Goal: Information Seeking & Learning: Learn about a topic

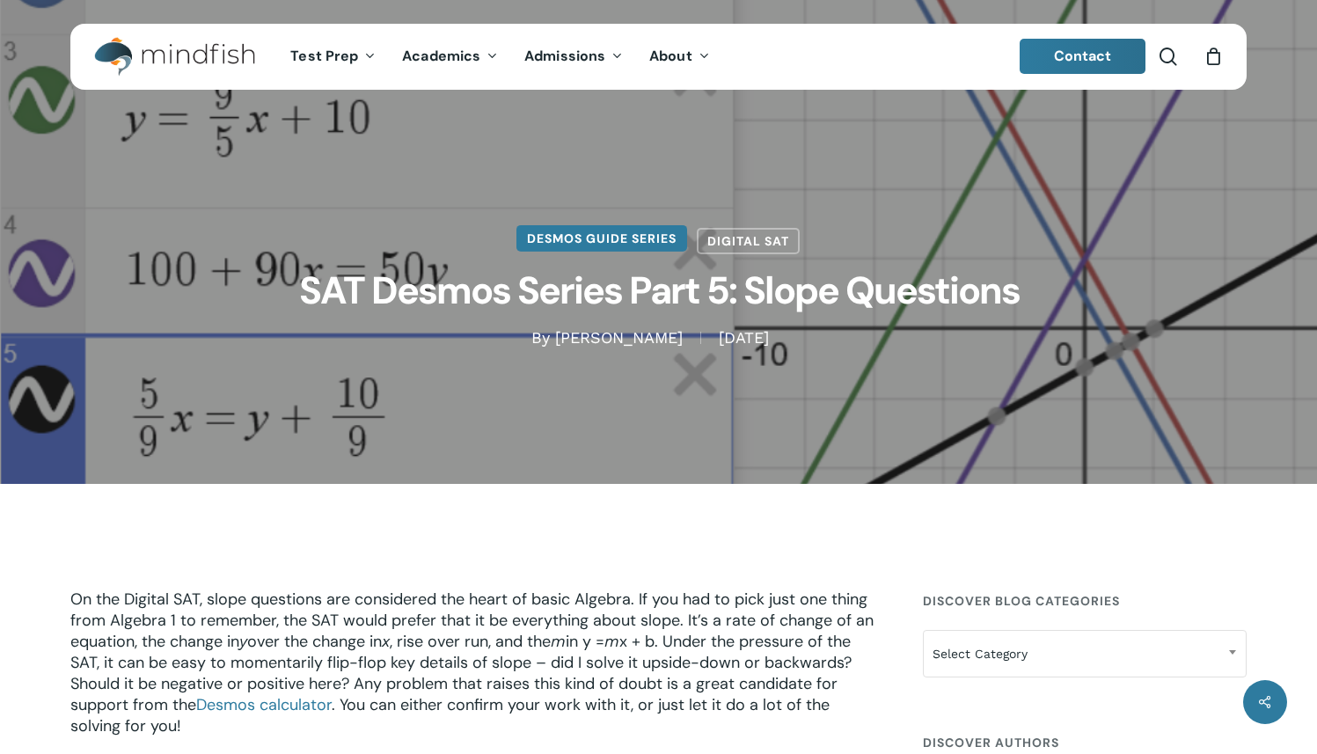
click at [640, 240] on link "Desmos Guide Series" at bounding box center [602, 238] width 171 height 26
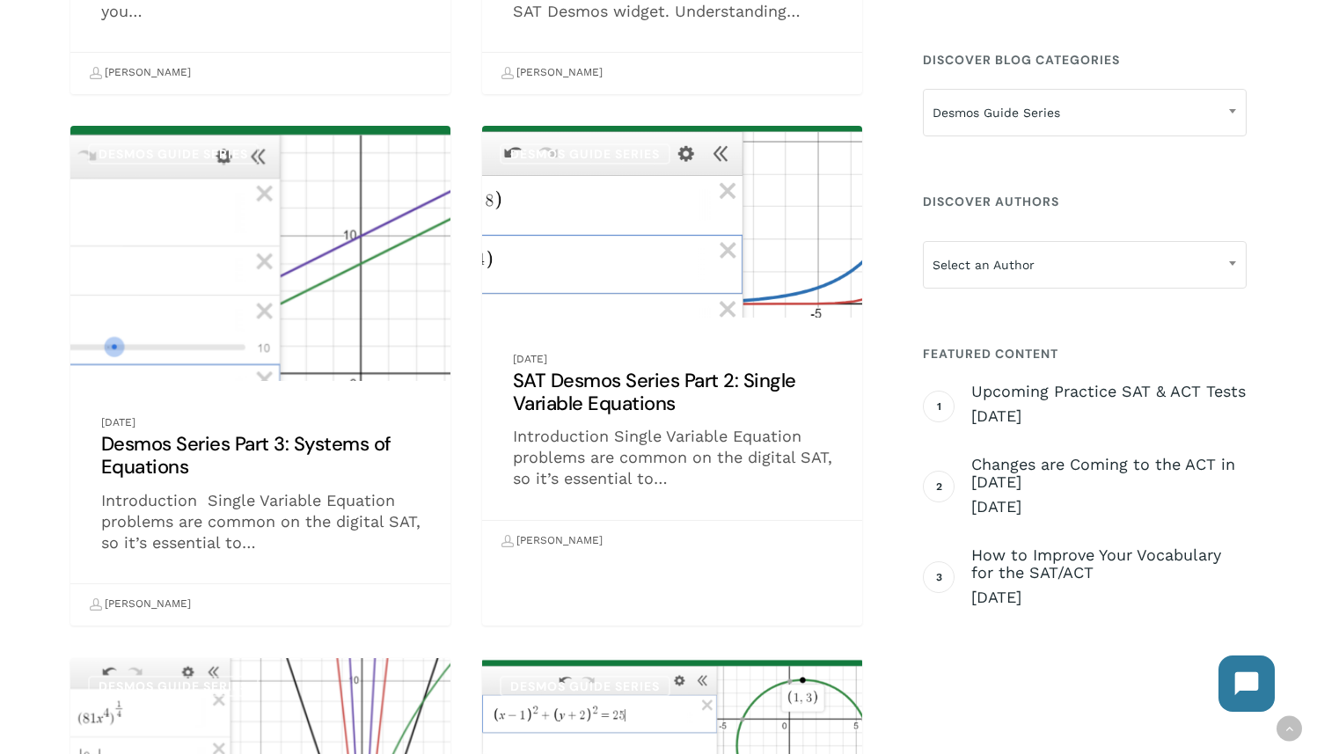
scroll to position [867, 0]
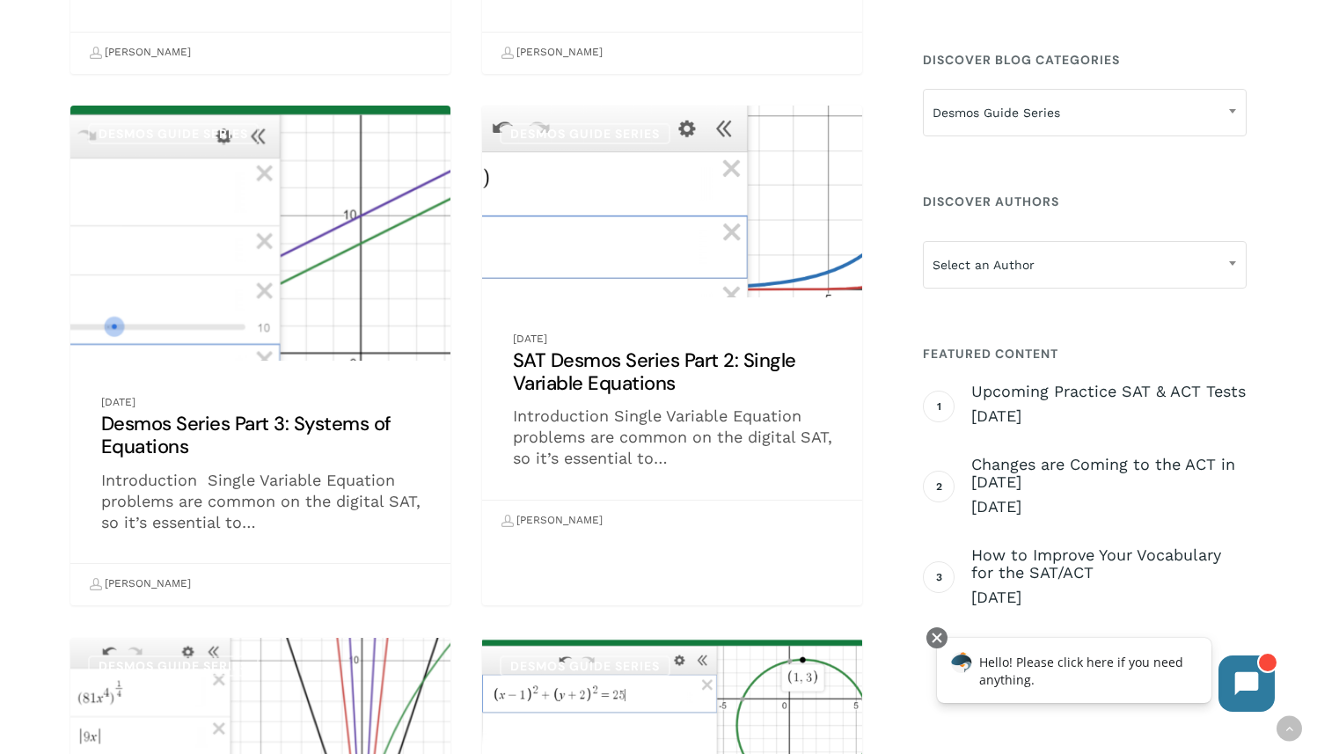
click at [634, 267] on link "SAT Desmos Series Part 2: Single Variable Equations" at bounding box center [672, 324] width 380 height 436
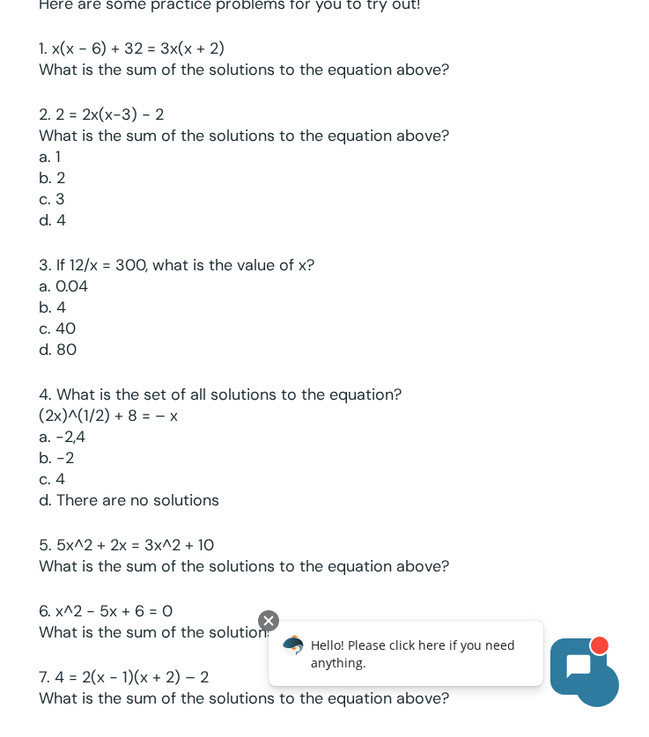
scroll to position [3151, 0]
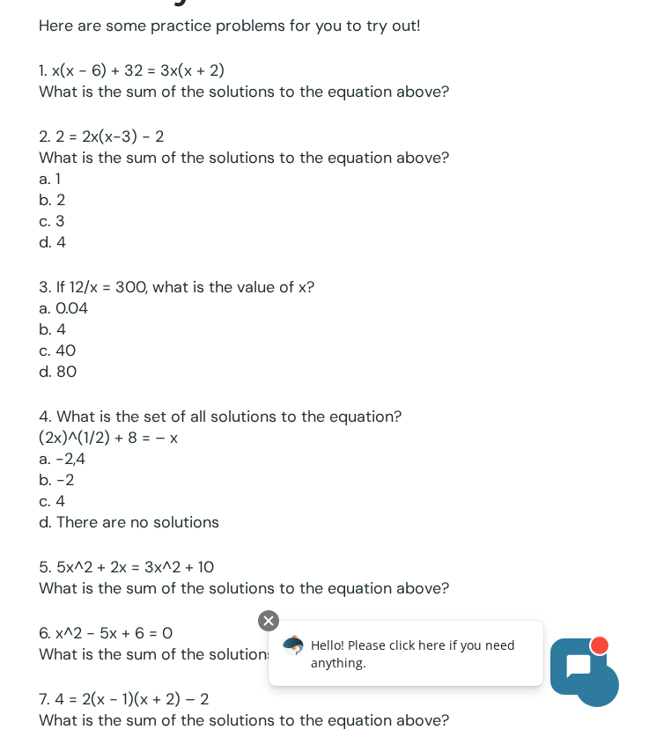
drag, startPoint x: 40, startPoint y: 436, endPoint x: 204, endPoint y: 435, distance: 163.7
click at [204, 435] on p "4. What is the set of all solutions to the equation? (2x)^(1/2) + 8 = – x a. -2…" at bounding box center [324, 481] width 570 height 150
copy p "(2x)^(1/2) + 8 = – x"
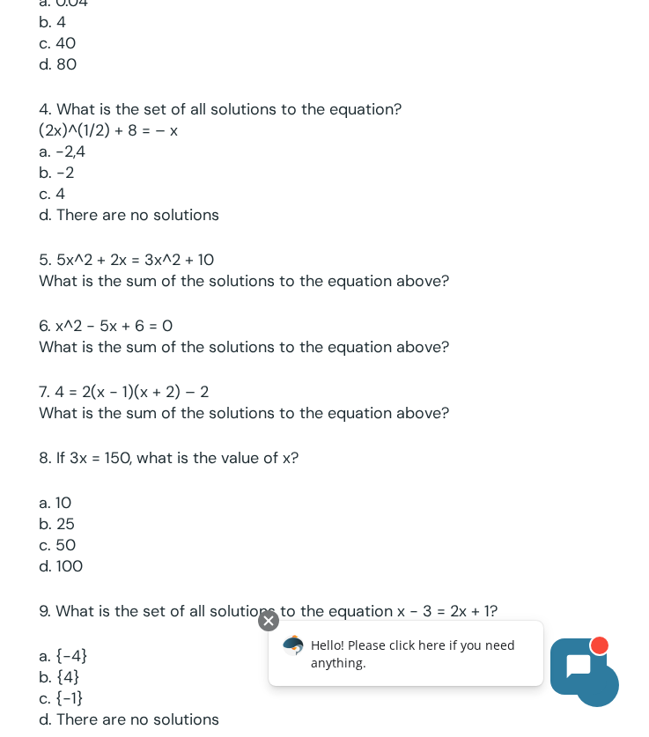
scroll to position [3490, 0]
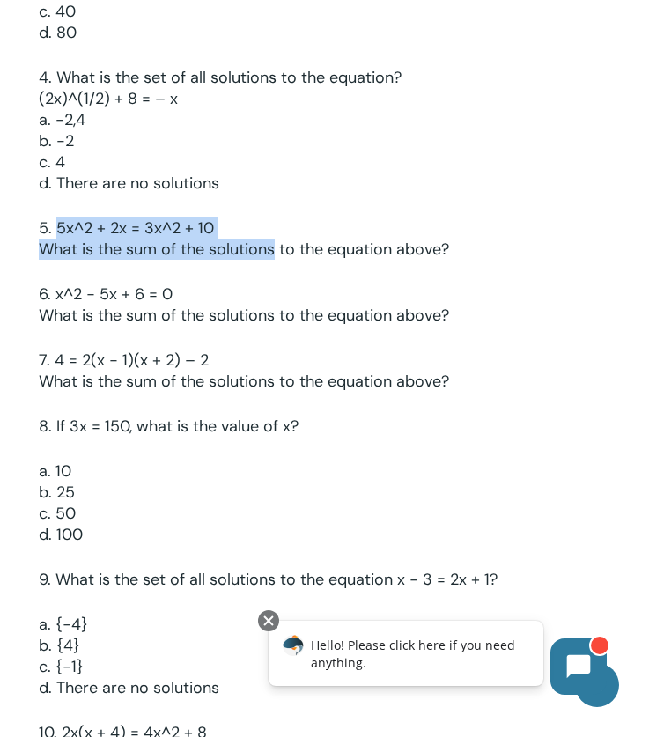
drag, startPoint x: 57, startPoint y: 227, endPoint x: 266, endPoint y: 238, distance: 208.9
click at [266, 238] on p "5. 5x^2 + 2x = 3x^2 + 10 What is the sum of the solutions to the equation above?" at bounding box center [324, 250] width 570 height 66
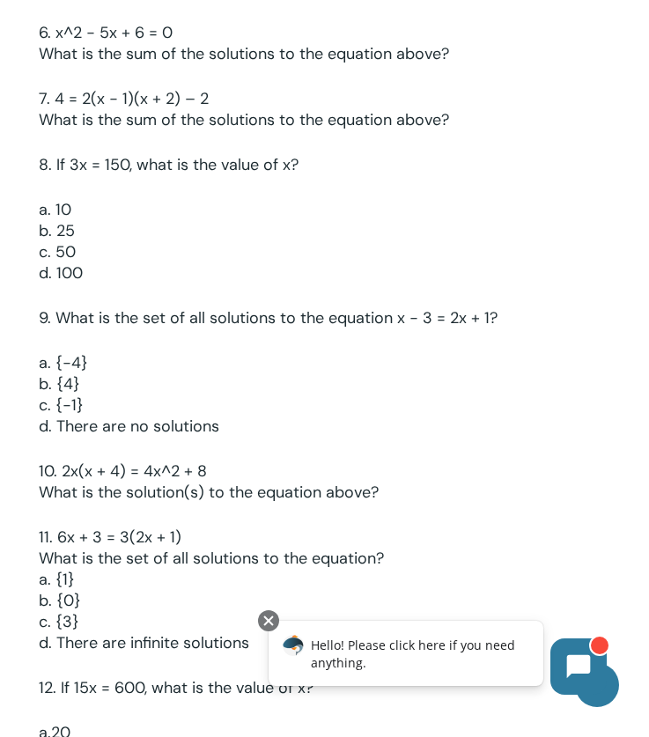
scroll to position [3750, 0]
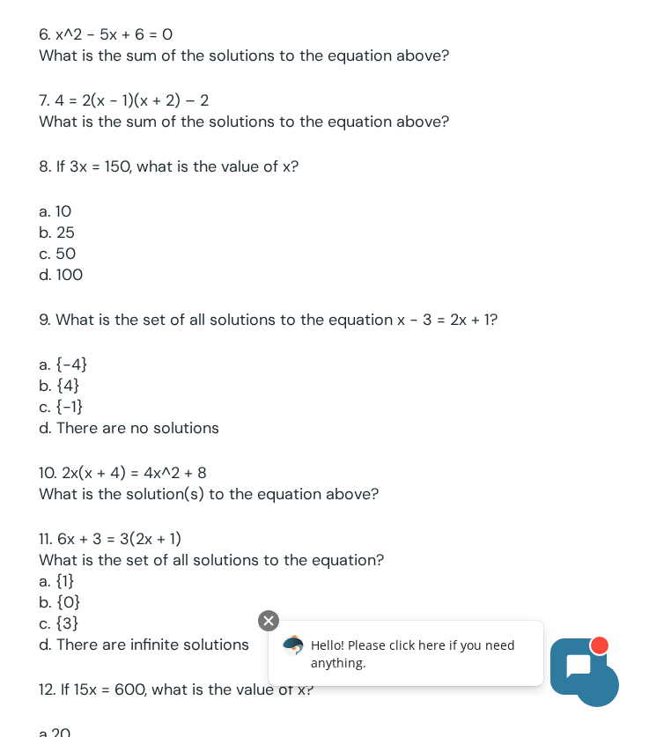
click at [106, 44] on p "6. x^2 − 5x + 6 = 0 What is the sum of the solutions to the equation above?" at bounding box center [324, 57] width 570 height 66
drag, startPoint x: 55, startPoint y: 32, endPoint x: 220, endPoint y: 28, distance: 165.5
click at [220, 28] on p "6. x^2 − 5x + 6 = 0 What is the sum of the solutions to the equation above?" at bounding box center [324, 57] width 570 height 66
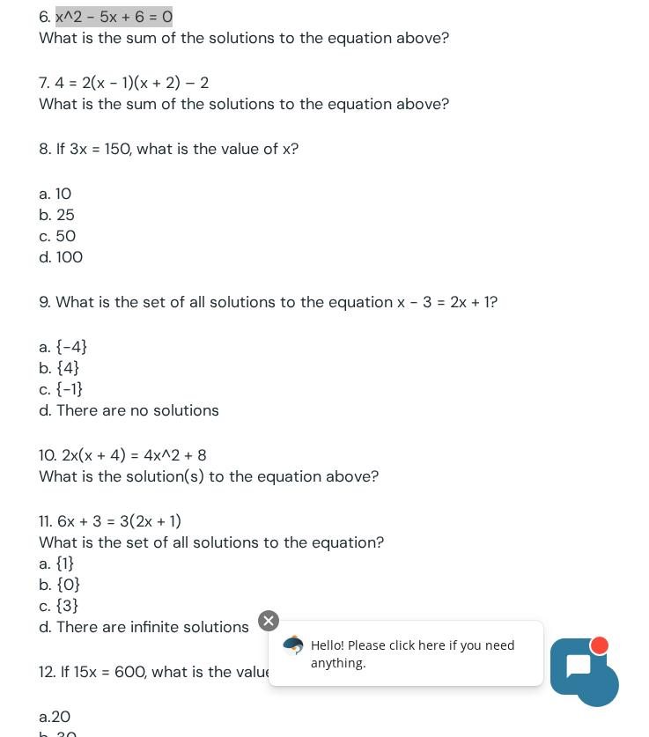
scroll to position [3762, 0]
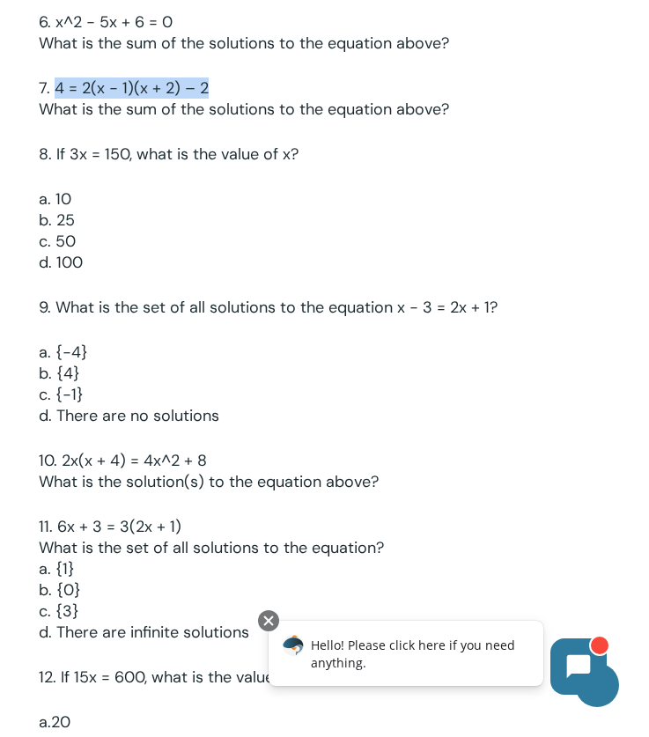
drag, startPoint x: 55, startPoint y: 84, endPoint x: 256, endPoint y: 82, distance: 201.5
click at [256, 82] on p "7. 4 = 2(x − 1)(x + 2) – 2 What is the sum of the solutions to the equation abo…" at bounding box center [324, 110] width 570 height 66
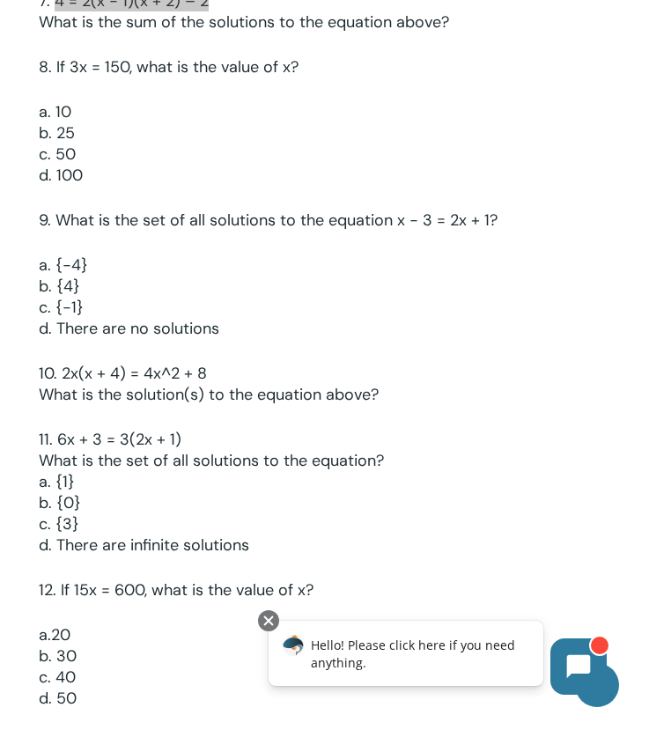
scroll to position [3845, 0]
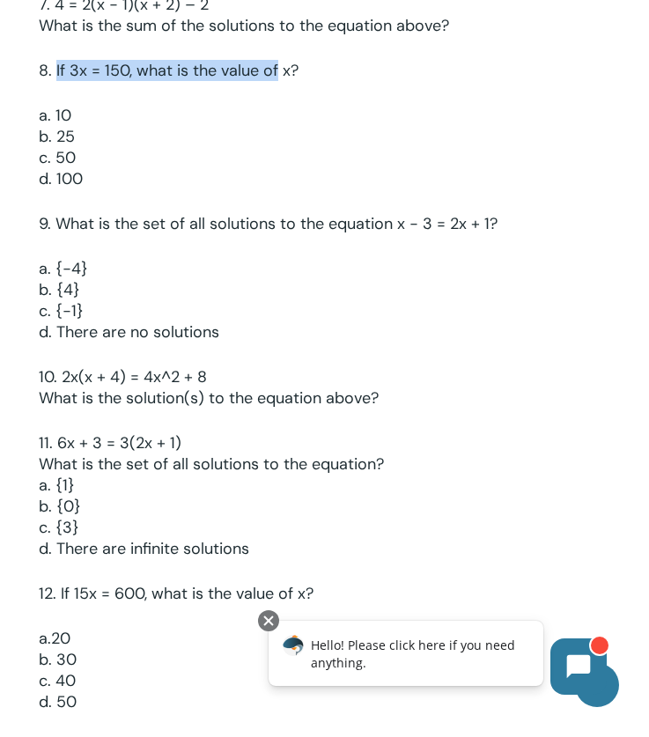
drag, startPoint x: 57, startPoint y: 67, endPoint x: 278, endPoint y: 69, distance: 220.9
click at [278, 69] on p "8. If 3x = 150, what is the value of x?" at bounding box center [324, 82] width 570 height 45
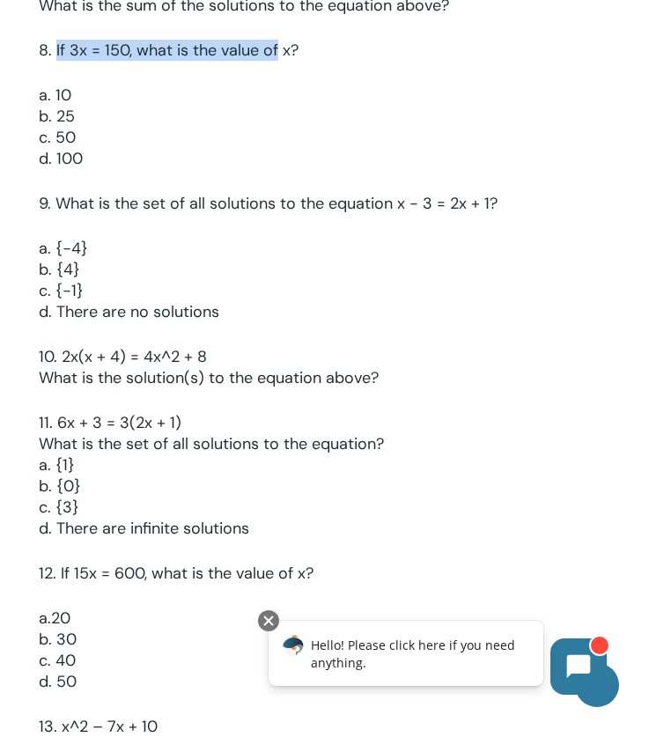
scroll to position [3865, 0]
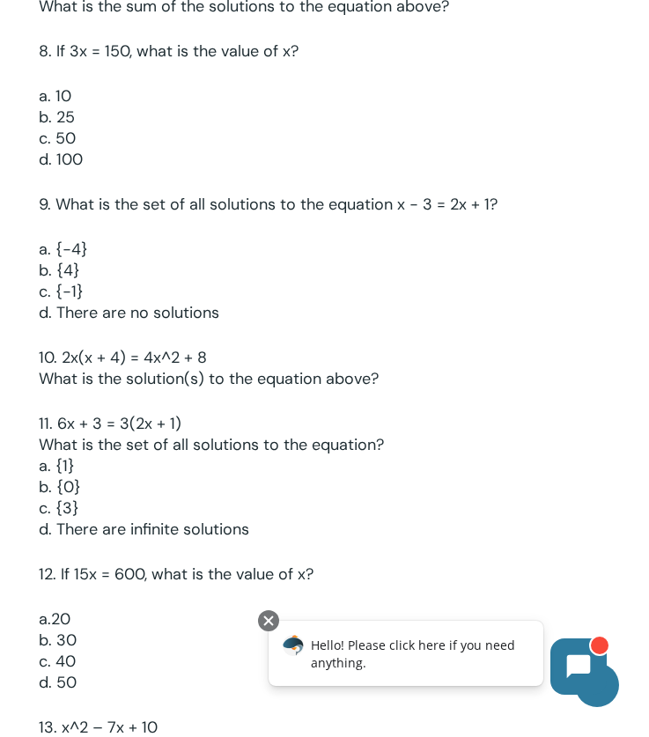
click at [74, 202] on p "9. What is the set of all solutions to the equation x − 3 = 2x + 1?" at bounding box center [324, 216] width 570 height 45
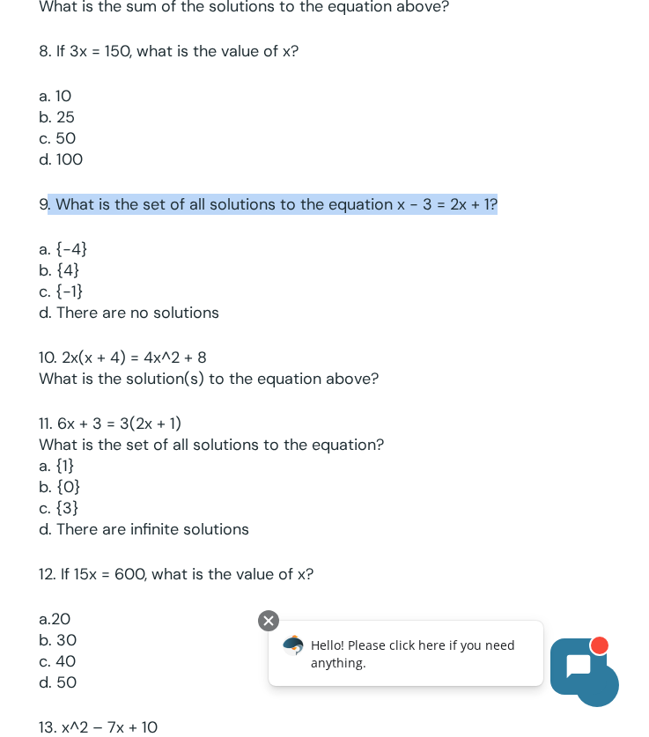
drag, startPoint x: 44, startPoint y: 202, endPoint x: 492, endPoint y: 211, distance: 448.0
click at [492, 211] on p "9. What is the set of all solutions to the equation x − 3 = 2x + 1?" at bounding box center [324, 216] width 570 height 45
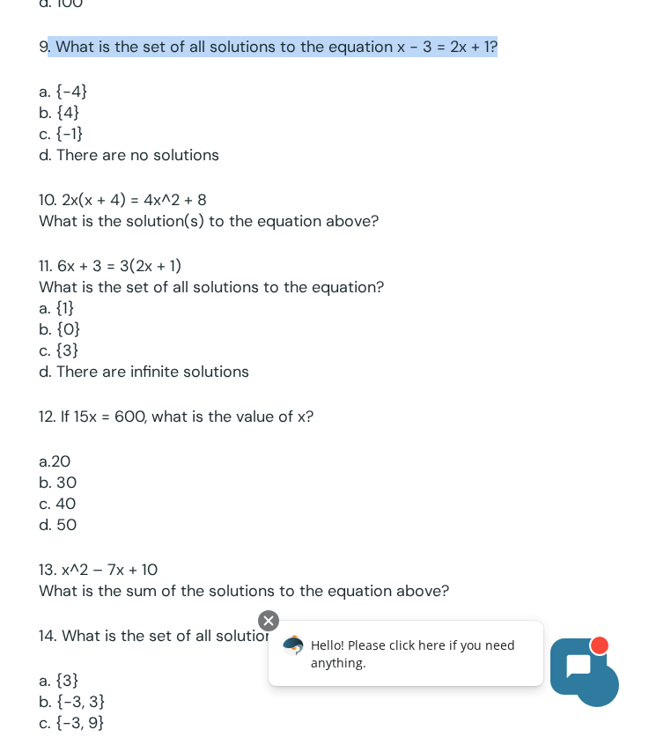
scroll to position [4021, 0]
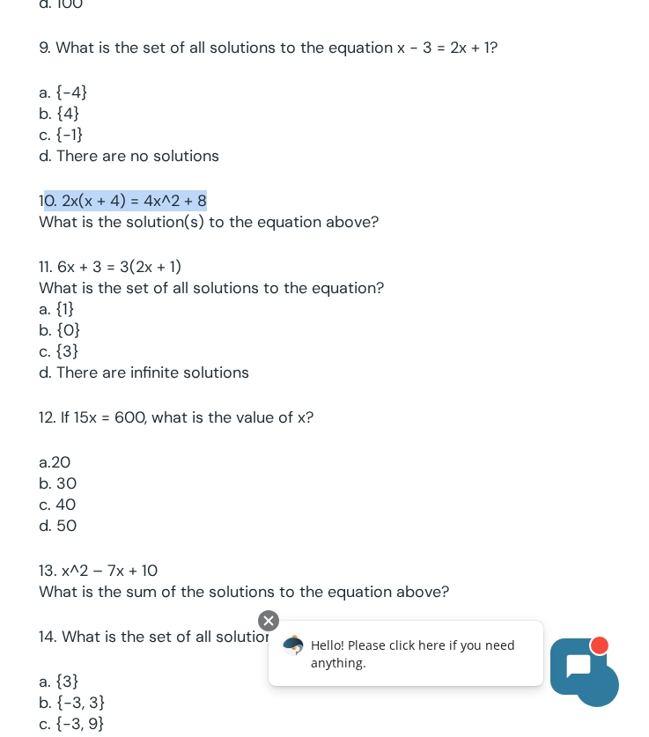
drag, startPoint x: 44, startPoint y: 201, endPoint x: 286, endPoint y: 201, distance: 242.0
click at [287, 201] on p "10. 2x(x + 4) = 4x^2 + 8 What is the solution(s) to the equation above?" at bounding box center [324, 223] width 570 height 66
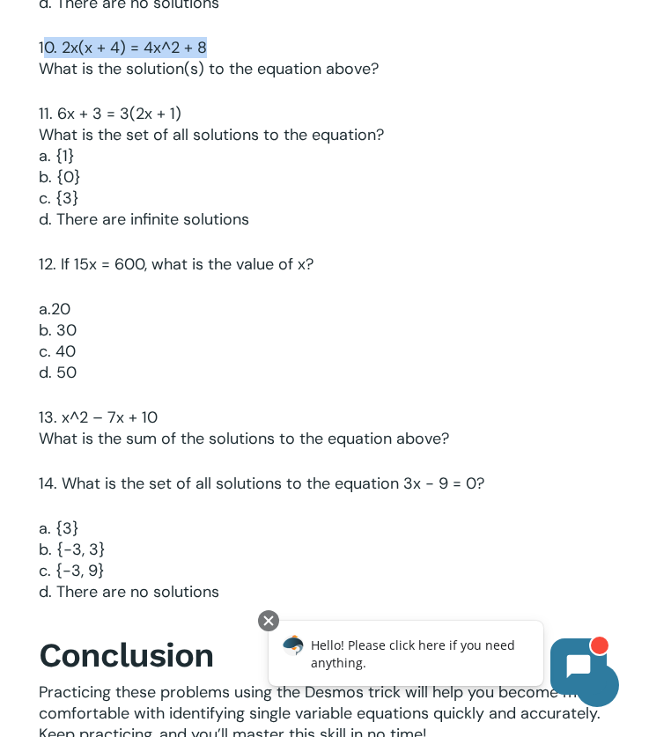
scroll to position [4195, 0]
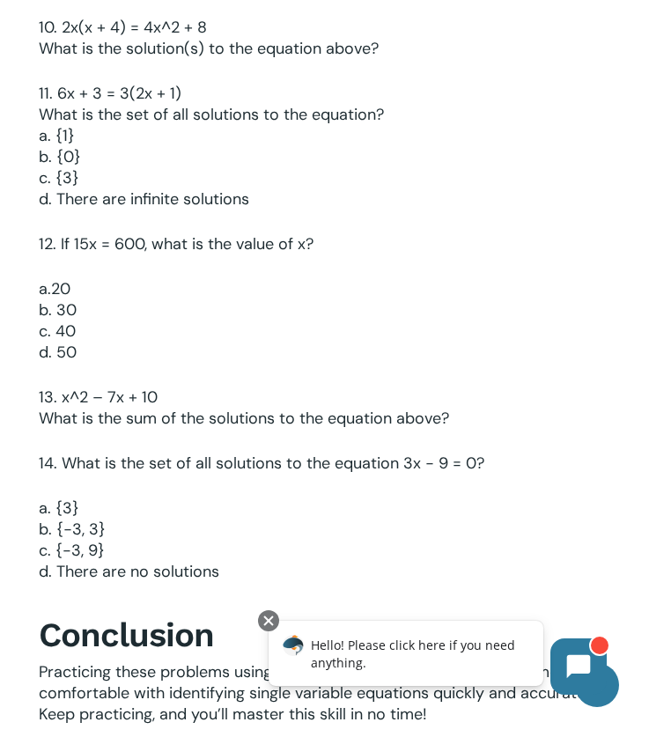
click at [286, 201] on p "11. 6x + 3 = 3(2x + 1) What is the set of all solutions to the equation? a. {1}…" at bounding box center [324, 158] width 570 height 150
drag, startPoint x: 228, startPoint y: 21, endPoint x: 12, endPoint y: 33, distance: 215.9
click at [12, 33] on div "Introduction Single Variable Equation problems are common on the digital SAT, s…" at bounding box center [324, 441] width 649 height 8522
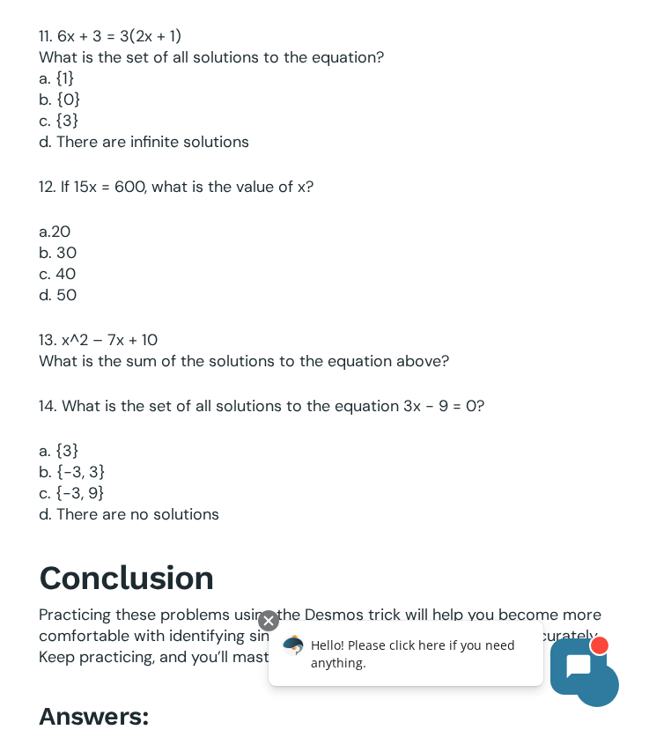
scroll to position [4238, 0]
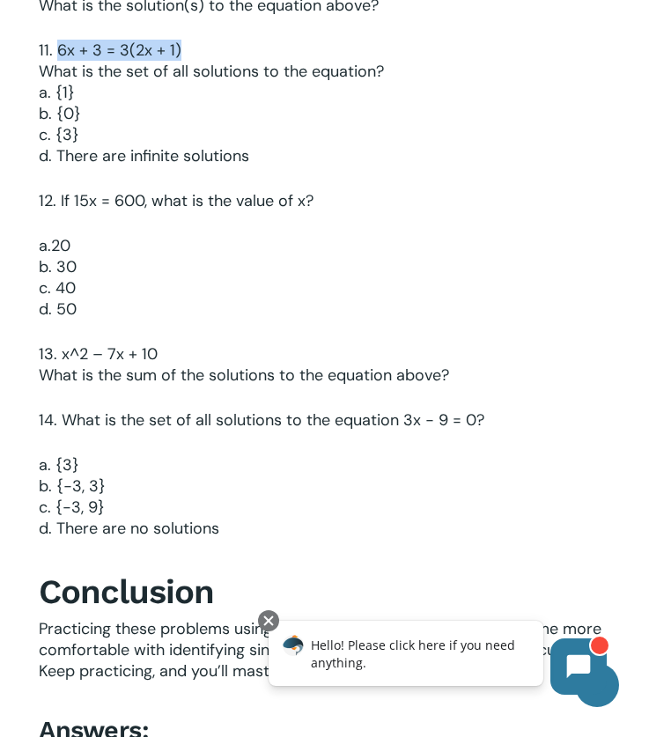
drag, startPoint x: 194, startPoint y: 47, endPoint x: 55, endPoint y: 48, distance: 138.2
click at [55, 48] on p "11. 6x + 3 = 3(2x + 1) What is the set of all solutions to the equation? a. {1}…" at bounding box center [324, 115] width 570 height 150
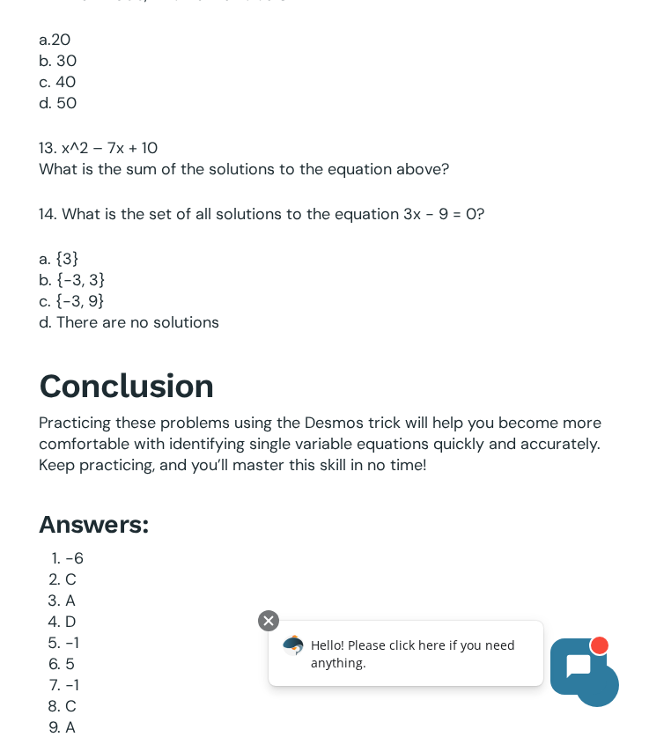
scroll to position [4365, 0]
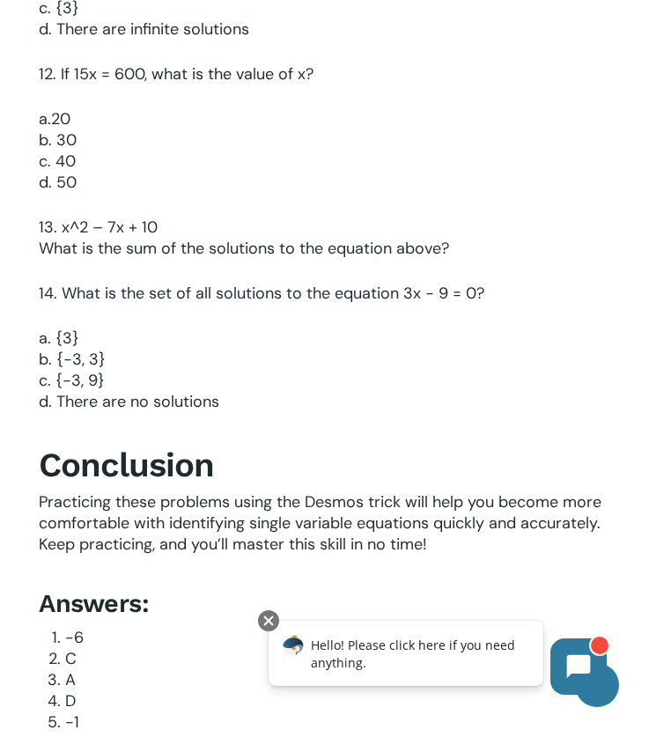
click at [249, 158] on p "a.20 b. 30 c. 40 d. 50" at bounding box center [324, 162] width 570 height 108
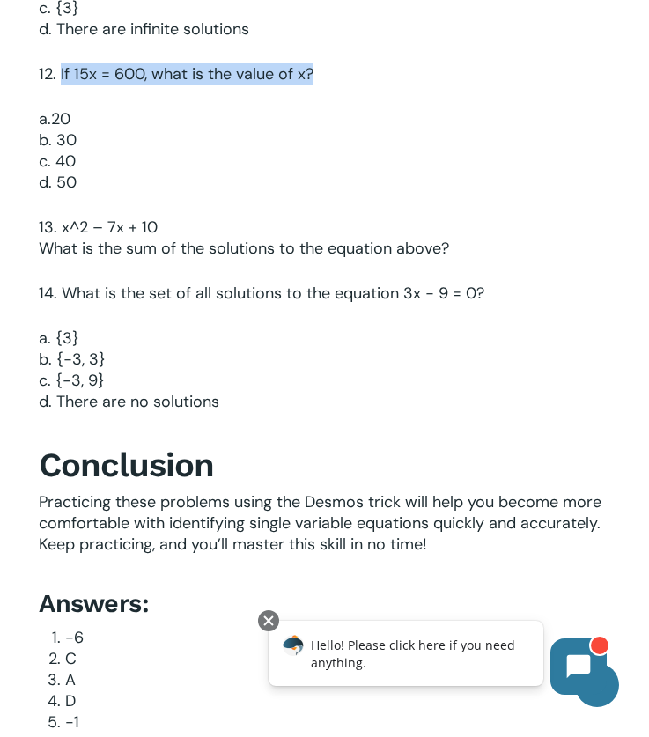
drag, startPoint x: 350, startPoint y: 73, endPoint x: 60, endPoint y: 70, distance: 290.4
click at [60, 70] on p "12. If 15x = 600, what is the value of x?" at bounding box center [324, 85] width 570 height 45
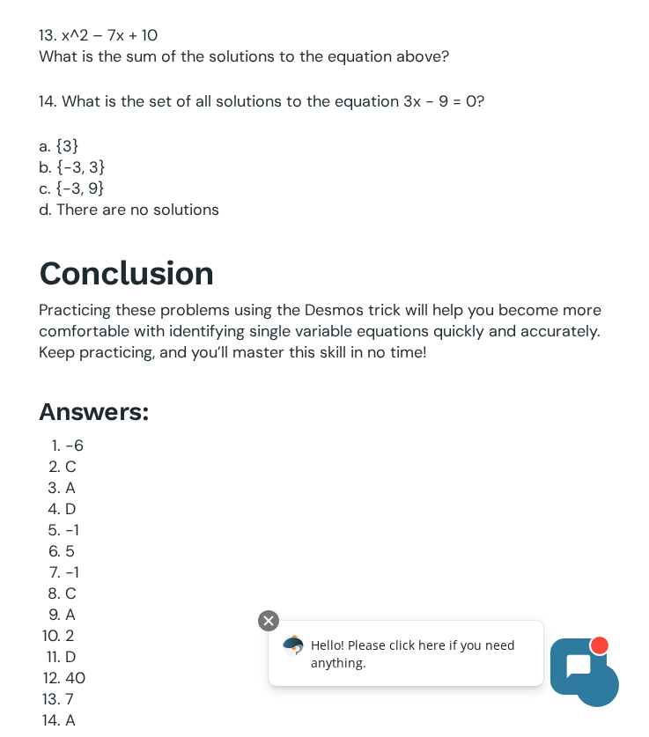
scroll to position [4552, 0]
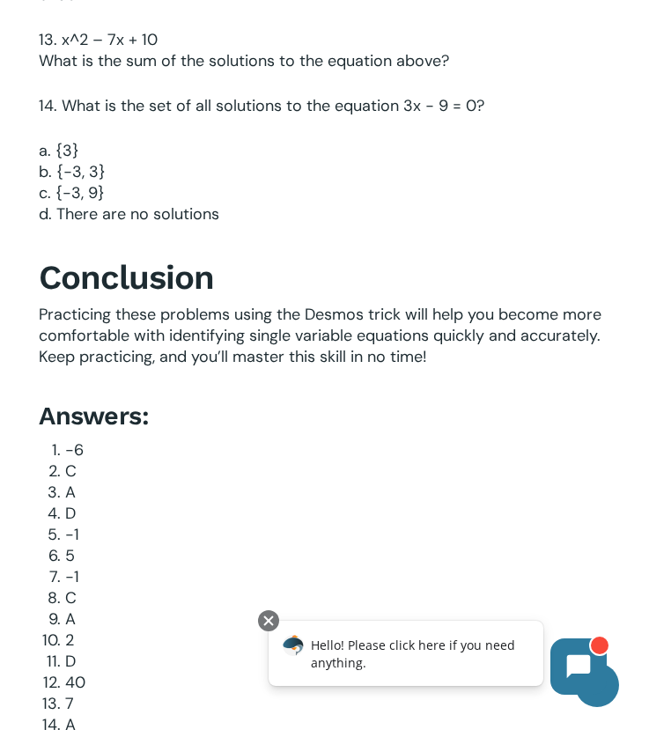
drag, startPoint x: 64, startPoint y: 40, endPoint x: 199, endPoint y: 45, distance: 134.7
click at [200, 46] on p "13. x^2 – 7x + 10 What is the sum of the solutions to the equation above?" at bounding box center [324, 62] width 570 height 66
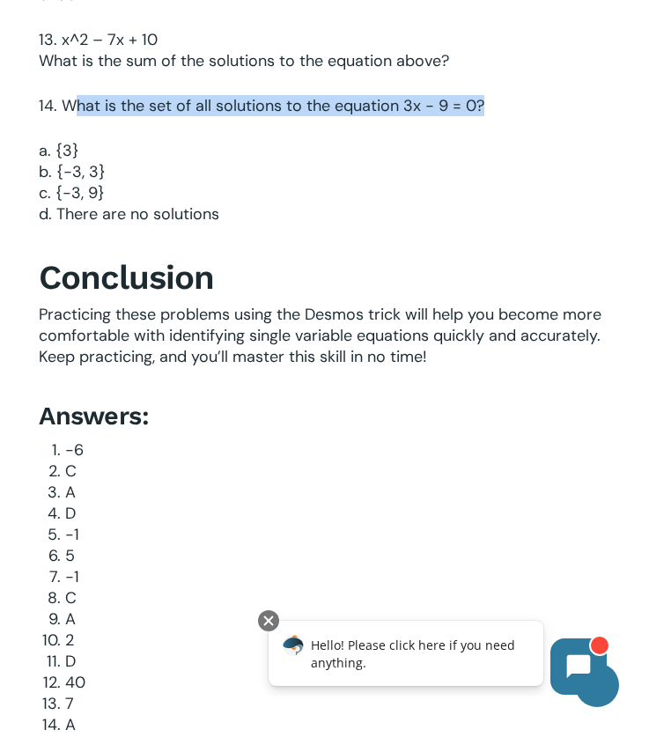
drag, startPoint x: 497, startPoint y: 102, endPoint x: 78, endPoint y: 108, distance: 418.9
click at [78, 108] on p "14. What is the set of all solutions to the equation 3x − 9 = 0?" at bounding box center [324, 117] width 570 height 45
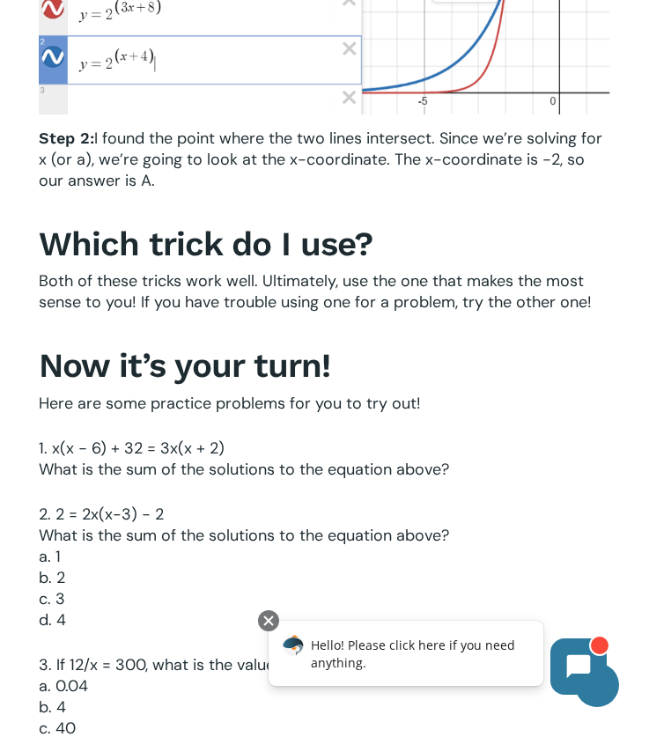
scroll to position [2402, 0]
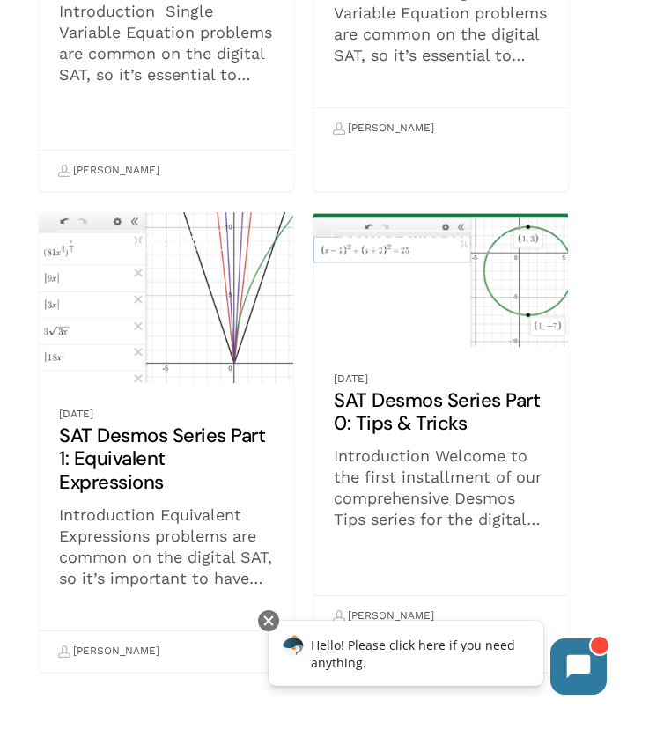
scroll to position [1089, 0]
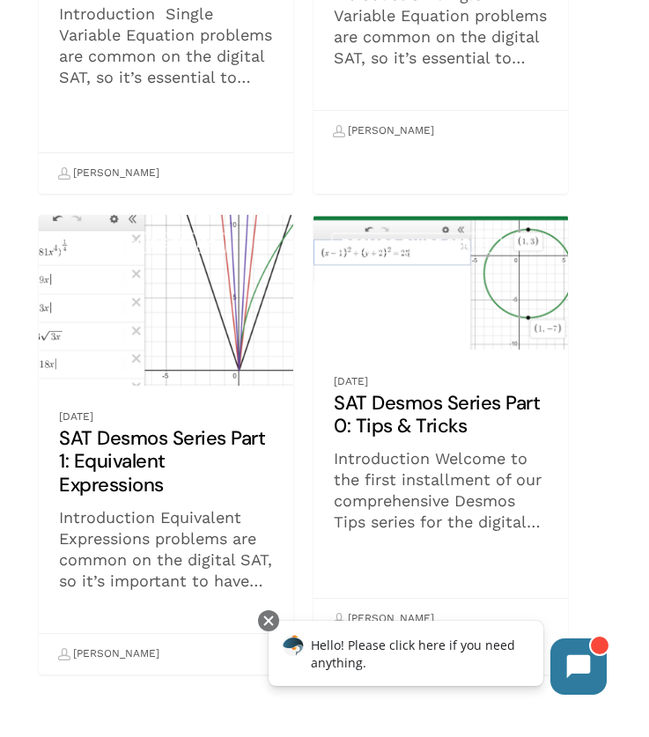
click at [201, 340] on link "SAT Desmos Series Part 1: Equivalent Expressions" at bounding box center [166, 444] width 254 height 459
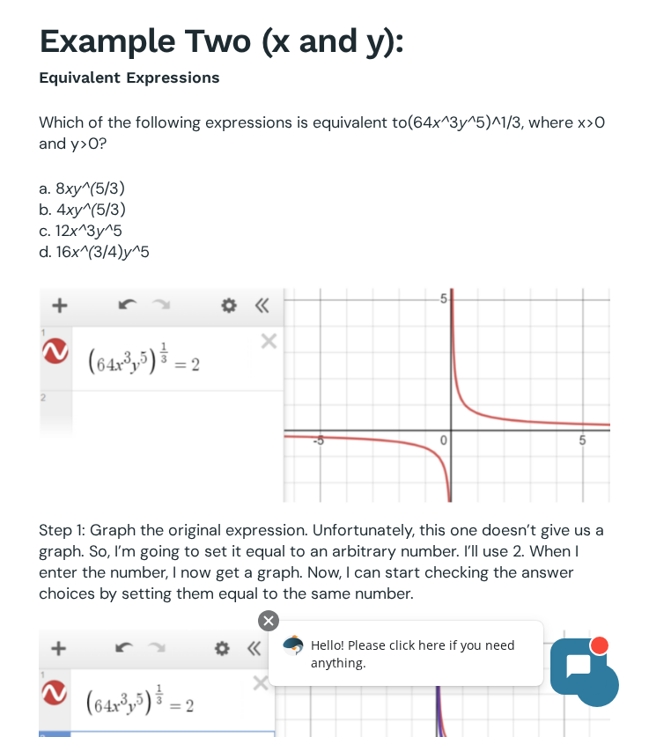
scroll to position [2629, 0]
